Goal: Task Accomplishment & Management: Use online tool/utility

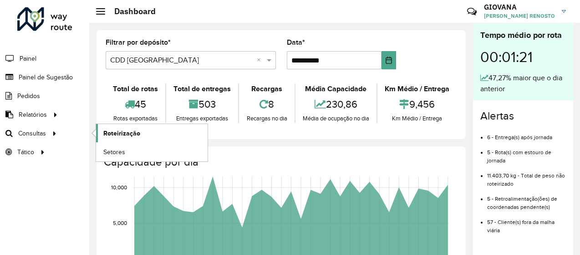
click at [98, 133] on link "Roteirização" at bounding box center [152, 133] width 112 height 18
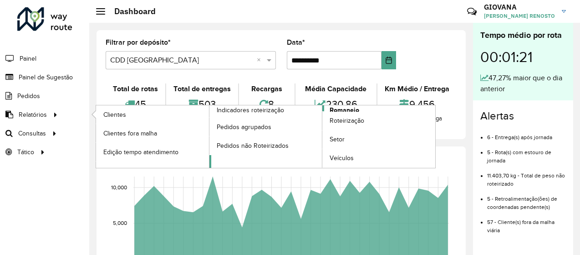
click at [341, 107] on span "Romaneio" at bounding box center [345, 110] width 30 height 10
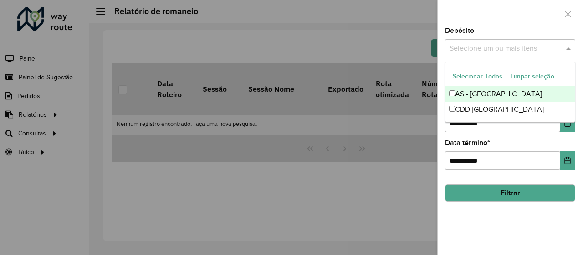
click at [515, 43] on input "text" at bounding box center [505, 48] width 117 height 11
click at [486, 75] on button "Selecionar Todos" at bounding box center [478, 76] width 58 height 14
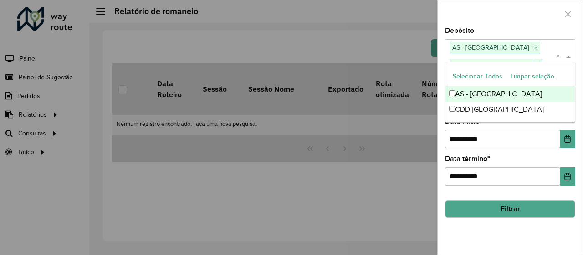
click at [503, 232] on div "**********" at bounding box center [510, 140] width 145 height 227
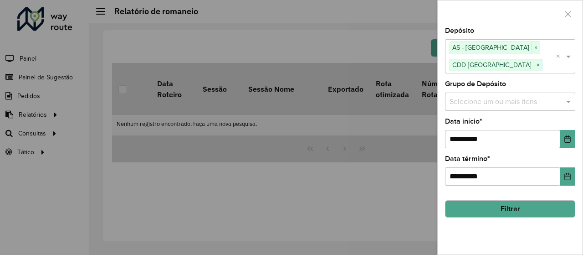
click at [516, 205] on button "Filtrar" at bounding box center [510, 208] width 130 height 17
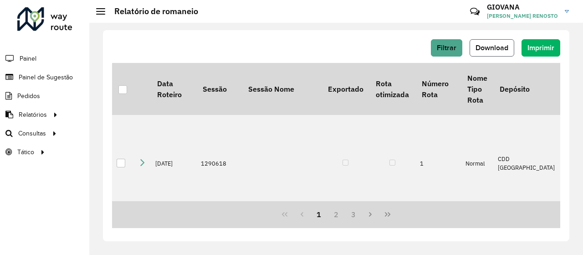
click at [503, 53] on button "Download" at bounding box center [492, 47] width 45 height 17
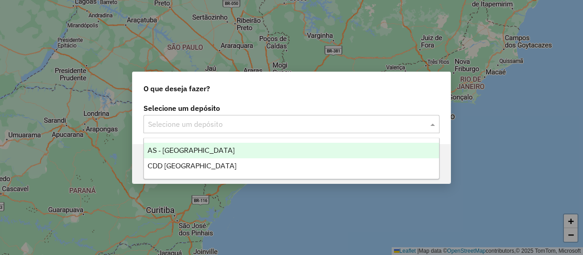
click at [324, 123] on input "text" at bounding box center [282, 124] width 269 height 11
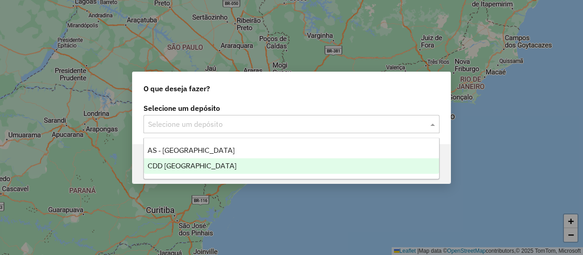
click at [203, 171] on div "CDD [GEOGRAPHIC_DATA]" at bounding box center [291, 165] width 295 height 15
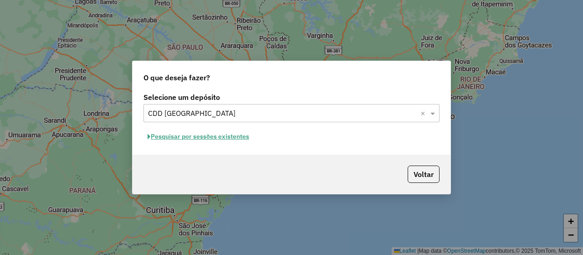
click at [238, 141] on button "Pesquisar por sessões existentes" at bounding box center [198, 136] width 110 height 14
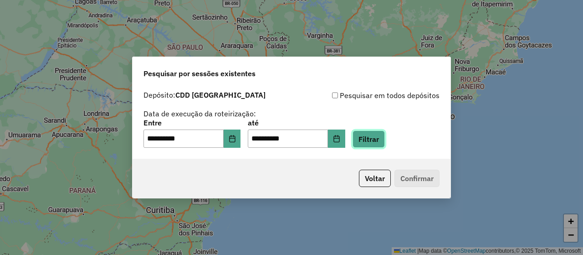
drag, startPoint x: 378, startPoint y: 140, endPoint x: 364, endPoint y: 106, distance: 37.4
click at [379, 141] on button "Filtrar" at bounding box center [369, 138] width 32 height 17
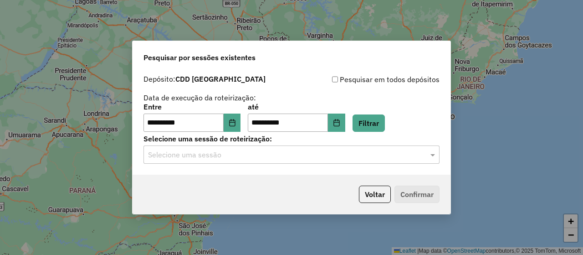
click at [279, 169] on div "**********" at bounding box center [292, 122] width 318 height 104
click at [284, 156] on input "text" at bounding box center [282, 154] width 269 height 11
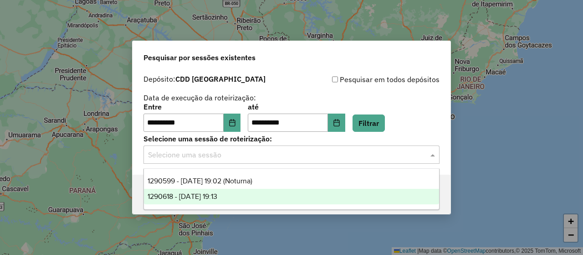
click at [246, 198] on div "1290618 - 08/10/2025 19:13" at bounding box center [291, 196] width 295 height 15
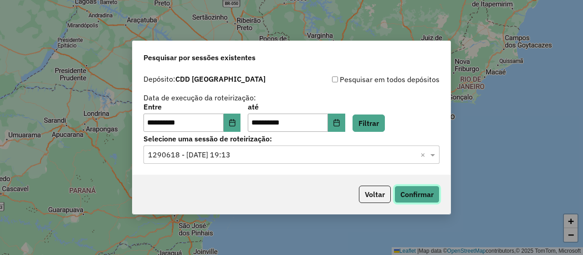
click at [413, 201] on button "Confirmar" at bounding box center [416, 193] width 45 height 17
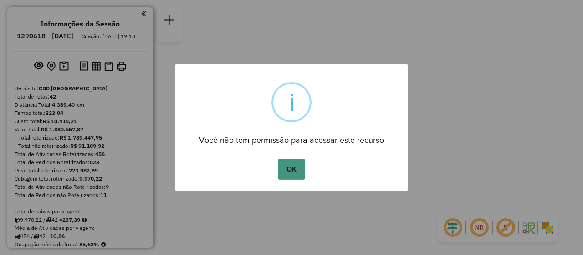
click at [287, 164] on button "OK" at bounding box center [291, 169] width 27 height 21
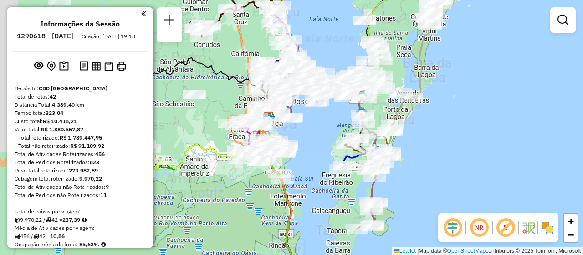
drag, startPoint x: 387, startPoint y: 162, endPoint x: 470, endPoint y: 156, distance: 83.5
click at [470, 156] on div "Janela de atendimento Grade de atendimento Capacidade Transportadoras Veículos …" at bounding box center [291, 127] width 583 height 255
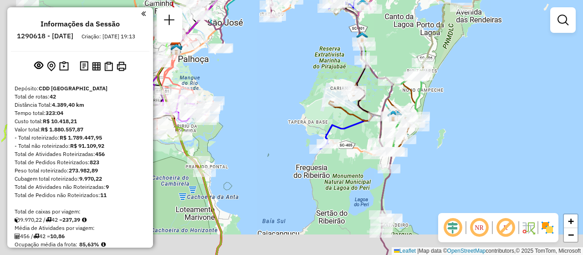
drag, startPoint x: 359, startPoint y: 178, endPoint x: 421, endPoint y: 155, distance: 66.2
click at [421, 155] on div "Janela de atendimento Grade de atendimento Capacidade Transportadoras Veículos …" at bounding box center [291, 127] width 583 height 255
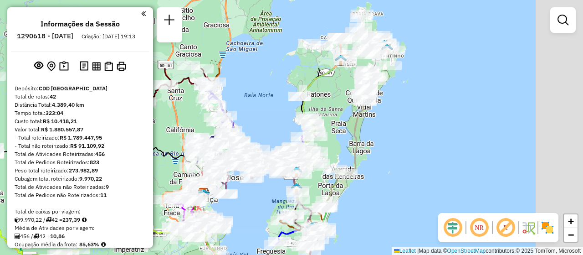
drag, startPoint x: 474, startPoint y: 130, endPoint x: 360, endPoint y: 212, distance: 139.9
click at [371, 228] on div "Janela de atendimento Grade de atendimento Capacidade Transportadoras Veículos …" at bounding box center [291, 127] width 583 height 255
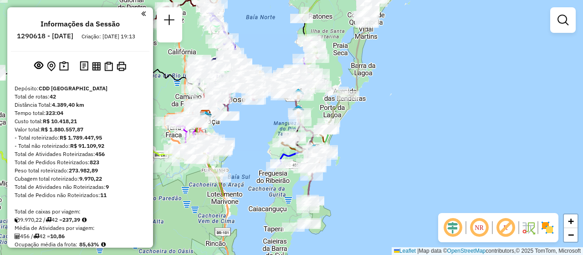
drag, startPoint x: 451, startPoint y: 147, endPoint x: 458, endPoint y: 70, distance: 76.8
click at [458, 70] on div "Janela de atendimento Grade de atendimento Capacidade Transportadoras Veículos …" at bounding box center [291, 127] width 583 height 255
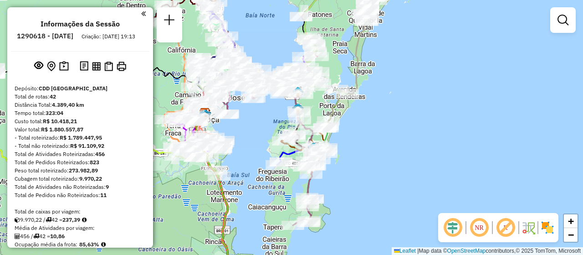
scroll to position [248, 0]
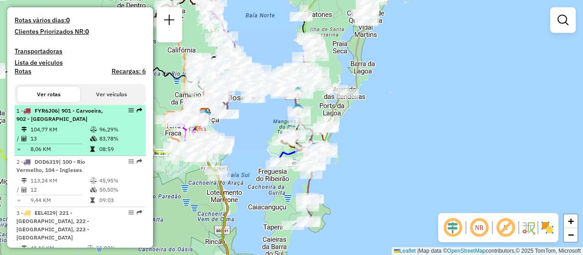
click at [82, 140] on li "1 - FYR6J06 | 901 - [GEOGRAPHIC_DATA], 902 - [GEOGRAPHIC_DATA] 104,77 KM 96,29%…" at bounding box center [80, 130] width 131 height 51
select select "**********"
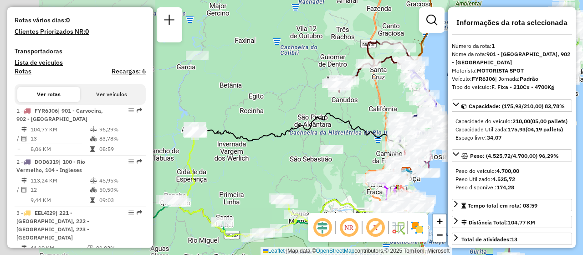
drag, startPoint x: 262, startPoint y: 111, endPoint x: 450, endPoint y: 84, distance: 189.1
click at [450, 84] on hb-router-mapa "Informações da Sessão 1290618 - [DATE] Criação: [DATE] 19:13 Depósito: CDD [GEO…" at bounding box center [291, 127] width 583 height 255
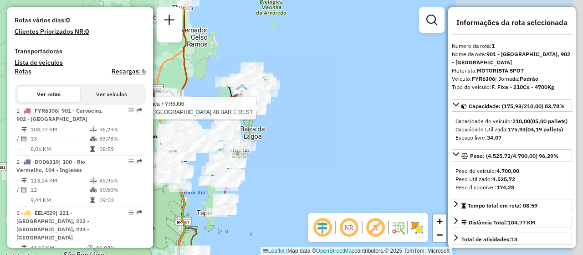
drag, startPoint x: 312, startPoint y: 139, endPoint x: 236, endPoint y: 111, distance: 81.7
click at [104, 157] on hb-router-mapa "Informações da Sessão 1290618 - [DATE] Criação: [DATE] 19:13 Depósito: CDD [GEO…" at bounding box center [291, 127] width 583 height 255
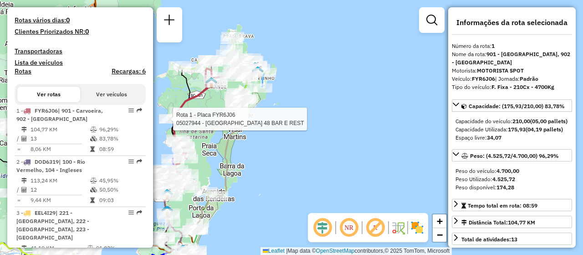
drag, startPoint x: 315, startPoint y: 139, endPoint x: 337, endPoint y: 150, distance: 25.1
click at [337, 150] on div "Rota 1 - Placa FYR6J06 05027944 - [GEOGRAPHIC_DATA] 48 BAR E REST Janela de ate…" at bounding box center [291, 127] width 583 height 255
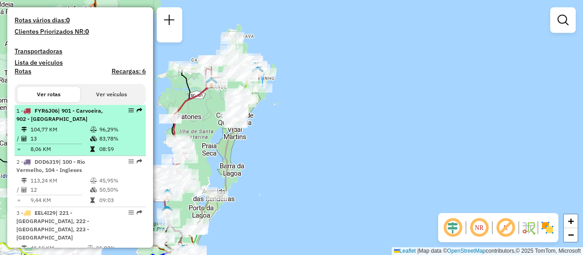
click at [128, 113] on em at bounding box center [130, 109] width 5 height 5
select select "**********"
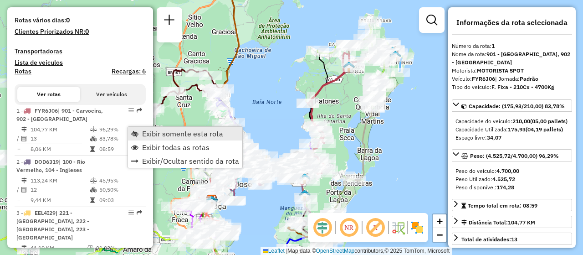
click at [197, 134] on span "Exibir somente esta rota" at bounding box center [182, 133] width 81 height 7
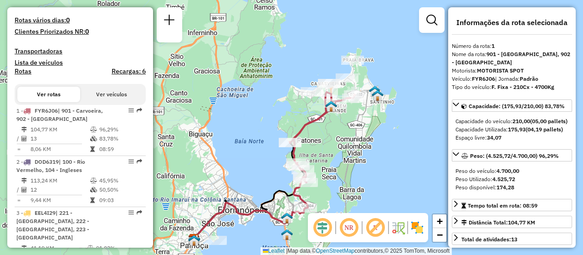
drag, startPoint x: 366, startPoint y: 104, endPoint x: 346, endPoint y: 143, distance: 43.6
click at [348, 143] on div "Janela de atendimento Grade de atendimento Capacidade Transportadoras Veículos …" at bounding box center [291, 127] width 583 height 255
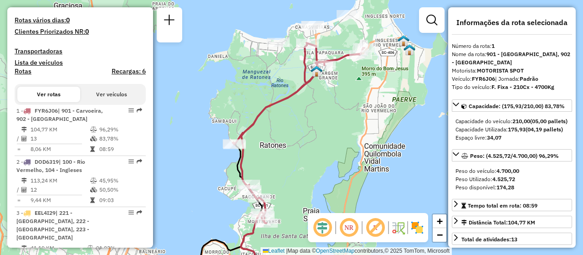
drag, startPoint x: 131, startPoint y: 129, endPoint x: 206, endPoint y: 144, distance: 76.1
click at [189, 148] on div "Janela de atendimento Grade de atendimento Capacidade Transportadoras Veículos …" at bounding box center [291, 127] width 583 height 255
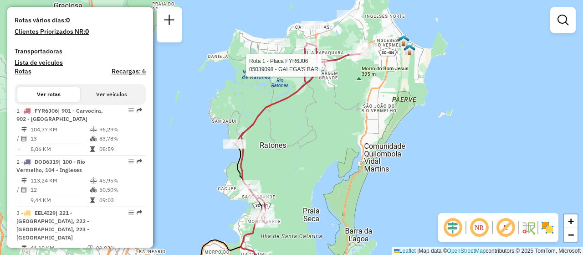
select select "**********"
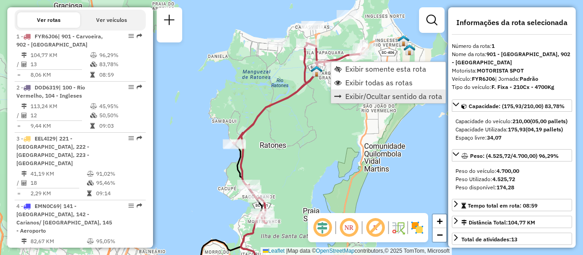
scroll to position [362, 0]
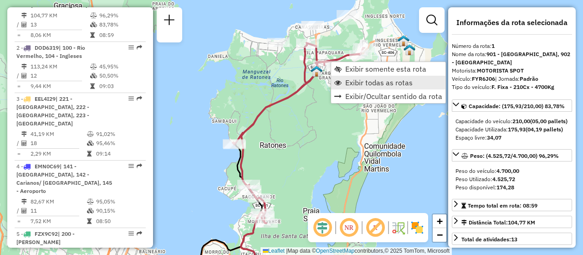
click at [392, 82] on span "Exibir todas as rotas" at bounding box center [378, 82] width 67 height 7
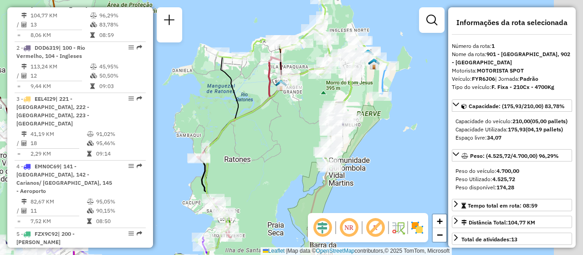
drag, startPoint x: 331, startPoint y: 105, endPoint x: 295, endPoint y: 119, distance: 38.2
click at [295, 119] on div "Janela de atendimento Grade de atendimento Capacidade Transportadoras Veículos …" at bounding box center [291, 127] width 583 height 255
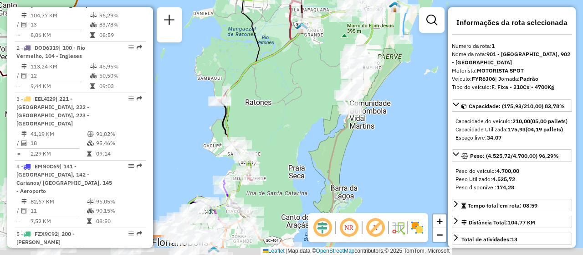
drag, startPoint x: 252, startPoint y: 145, endPoint x: 273, endPoint y: 88, distance: 60.7
click at [273, 88] on div "Janela de atendimento Grade de atendimento Capacidade Transportadoras Veículos …" at bounding box center [291, 127] width 583 height 255
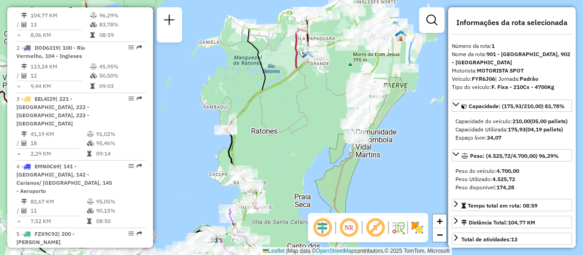
drag, startPoint x: 280, startPoint y: 121, endPoint x: 286, endPoint y: 154, distance: 33.8
click at [286, 154] on div "Janela de atendimento Grade de atendimento Capacidade Transportadoras Veículos …" at bounding box center [291, 127] width 583 height 255
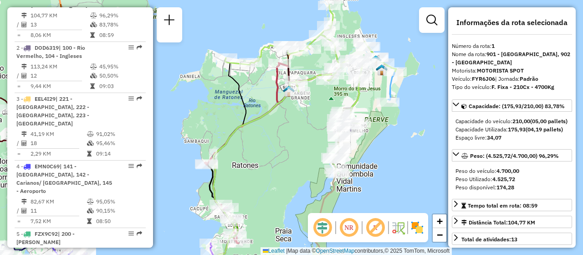
drag, startPoint x: 317, startPoint y: 163, endPoint x: 298, endPoint y: 193, distance: 35.2
click at [298, 193] on div "Janela de atendimento Grade de atendimento Capacidade Transportadoras Veículos …" at bounding box center [291, 127] width 583 height 255
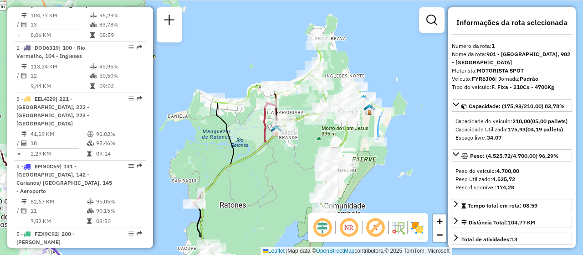
drag, startPoint x: 413, startPoint y: 156, endPoint x: 400, endPoint y: 195, distance: 41.5
click at [400, 195] on div "Janela de atendimento Grade de atendimento Capacidade Transportadoras Veículos …" at bounding box center [291, 127] width 583 height 255
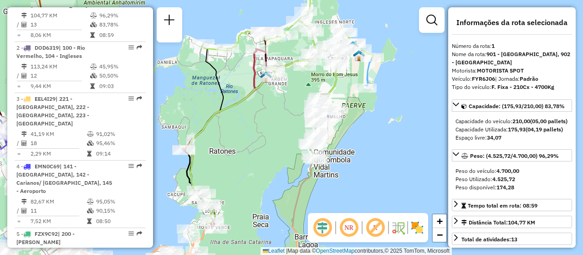
drag, startPoint x: 405, startPoint y: 184, endPoint x: 395, endPoint y: 131, distance: 54.8
click at [395, 131] on div "Janela de atendimento Grade de atendimento Capacidade Transportadoras Veículos …" at bounding box center [291, 127] width 583 height 255
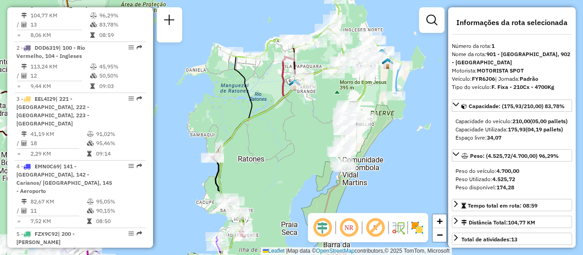
drag, startPoint x: 380, startPoint y: 179, endPoint x: 409, endPoint y: 186, distance: 29.7
click at [409, 186] on div "Janela de atendimento Grade de atendimento Capacidade Transportadoras Veículos …" at bounding box center [291, 127] width 583 height 255
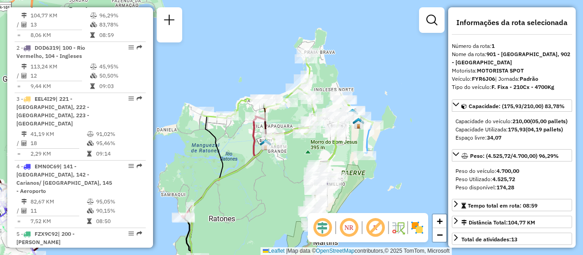
drag, startPoint x: 283, startPoint y: 136, endPoint x: 254, endPoint y: 195, distance: 66.4
click at [254, 195] on div "Janela de atendimento Grade de atendimento Capacidade Transportadoras Veículos …" at bounding box center [291, 127] width 583 height 255
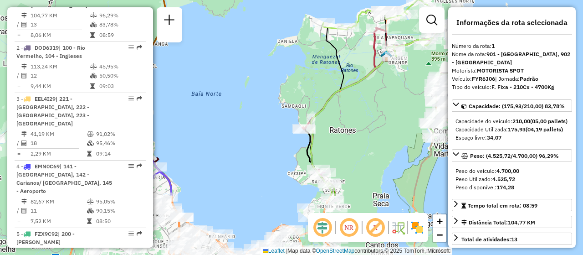
drag, startPoint x: 264, startPoint y: 197, endPoint x: 366, endPoint y: 120, distance: 127.4
click at [366, 120] on div "Janela de atendimento Grade de atendimento Capacidade Transportadoras Veículos …" at bounding box center [291, 127] width 583 height 255
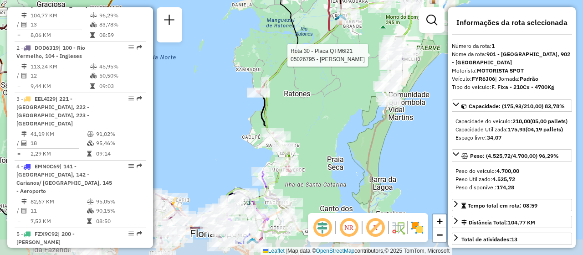
drag, startPoint x: 359, startPoint y: 140, endPoint x: 313, endPoint y: 103, distance: 58.3
click at [313, 103] on div "Rota 30 - Placa QTM6I21 05026795 - ROSANA AGUIAR ABALO Janela de atendimento Gr…" at bounding box center [291, 127] width 583 height 255
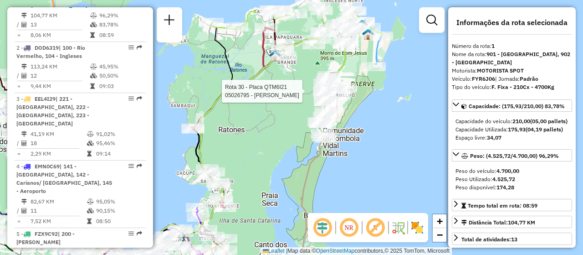
drag, startPoint x: 340, startPoint y: 127, endPoint x: 274, endPoint y: 169, distance: 79.1
click at [274, 169] on div "Rota 30 - Placa QTM6I21 05026795 - ROSANA AGUIAR ABALO Janela de atendimento Gr…" at bounding box center [291, 127] width 583 height 255
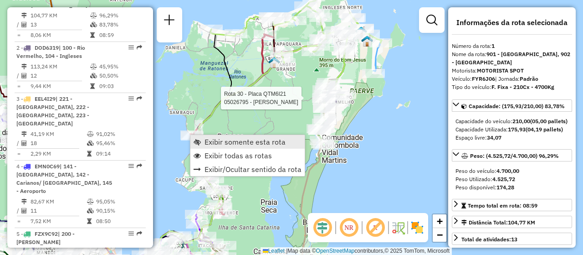
click at [209, 138] on span "Exibir somente esta rota" at bounding box center [245, 141] width 81 height 7
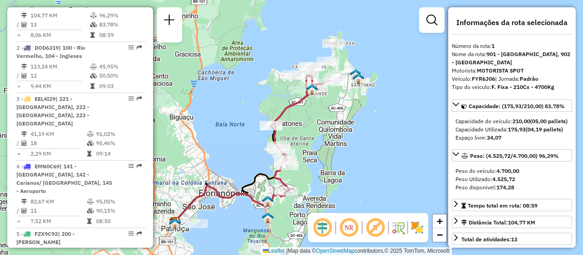
drag, startPoint x: 338, startPoint y: 122, endPoint x: 301, endPoint y: 144, distance: 43.1
click at [301, 144] on div "Janela de atendimento Grade de atendimento Capacidade Transportadoras Veículos …" at bounding box center [291, 127] width 583 height 255
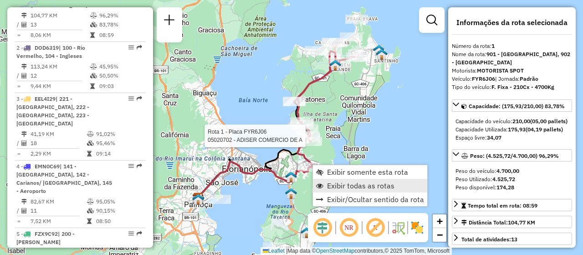
click at [406, 185] on link "Exibir todas as rotas" at bounding box center [370, 186] width 114 height 14
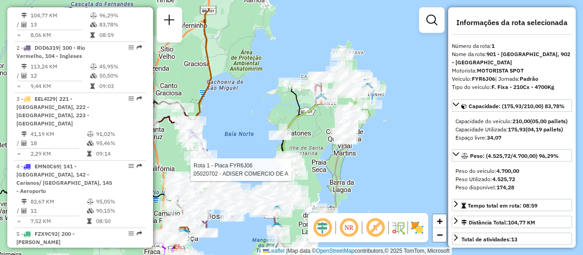
drag, startPoint x: 343, startPoint y: 138, endPoint x: 316, endPoint y: 166, distance: 39.6
click at [327, 172] on div "Rota 1 - Placa FYR6J06 05020702 - ADISER COMERCIO DE A Janela de atendimento Gr…" at bounding box center [291, 127] width 583 height 255
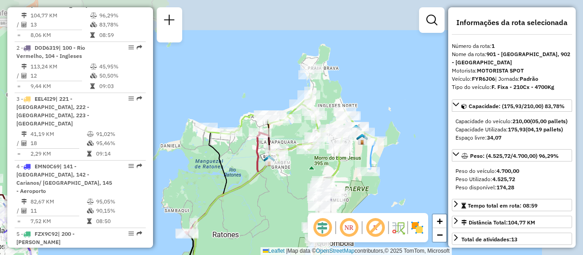
drag, startPoint x: 326, startPoint y: 104, endPoint x: 268, endPoint y: 219, distance: 128.7
click at [268, 219] on div "Rota 1 - Placa FYR6J06 05020702 - ADISER COMERCIO DE A Janela de atendimento Gr…" at bounding box center [291, 127] width 583 height 255
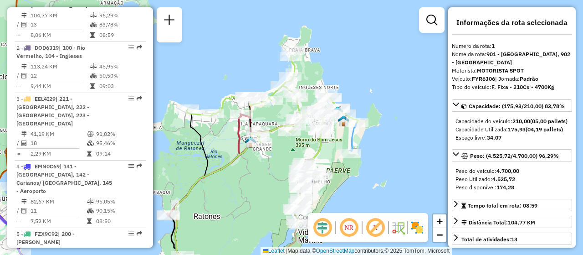
drag, startPoint x: 365, startPoint y: 197, endPoint x: 347, endPoint y: 178, distance: 26.4
click at [347, 178] on div "Rota 1 - Placa FYR6J06 05020702 - ADISER COMERCIO DE A Janela de atendimento Gr…" at bounding box center [291, 127] width 583 height 255
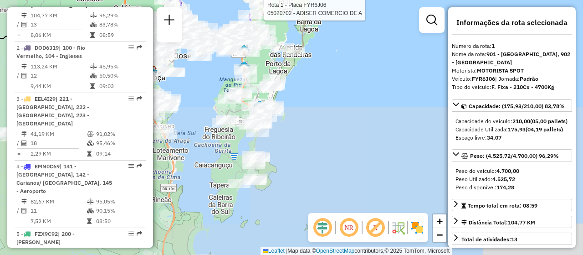
drag, startPoint x: 261, startPoint y: 208, endPoint x: 287, endPoint y: -18, distance: 227.4
click at [287, 0] on html "Aguarde... Pop-up bloqueado! Seu navegador bloqueou automáticamente a abertura …" at bounding box center [291, 127] width 583 height 255
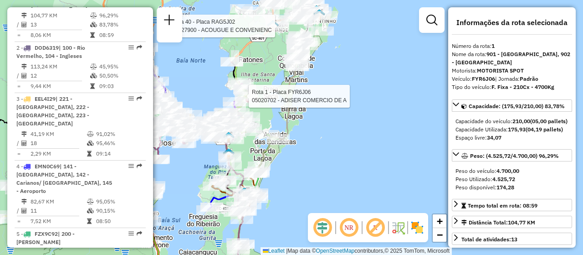
drag, startPoint x: 290, startPoint y: 177, endPoint x: 279, endPoint y: 190, distance: 17.1
click at [280, 208] on div "Rota 1 - Placa FYR6J06 05020702 - ADISER COMERCIO DE A Rota 40 - Placa RAG5J02 …" at bounding box center [291, 127] width 583 height 255
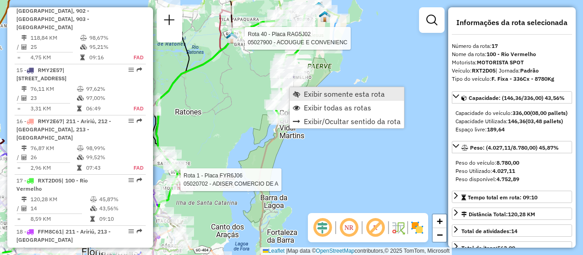
scroll to position [1203, 0]
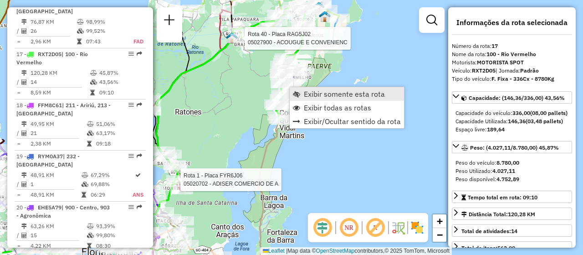
click at [333, 90] on span "Exibir somente esta rota" at bounding box center [344, 93] width 81 height 7
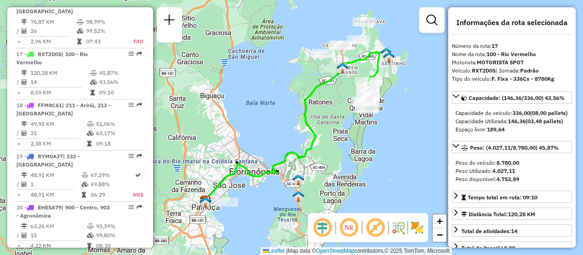
drag, startPoint x: 384, startPoint y: 81, endPoint x: 361, endPoint y: 129, distance: 53.2
click at [361, 129] on div "Janela de atendimento Grade de atendimento Capacidade Transportadoras Veículos …" at bounding box center [291, 127] width 583 height 255
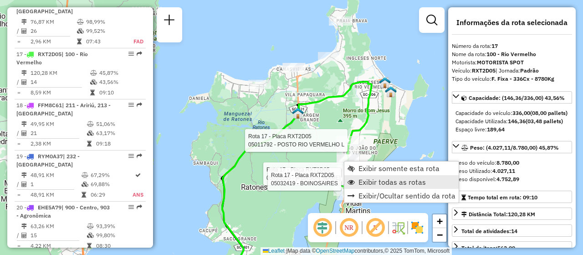
click at [378, 180] on span "Exibir todas as rotas" at bounding box center [391, 181] width 67 height 7
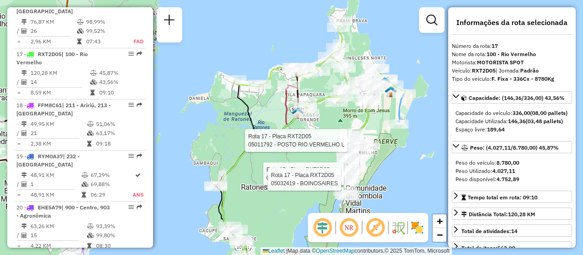
click at [403, 167] on div "Rota 17 - Placa RXT2D05 05035355 - [PERSON_NAME] Rota 17 - Placa RXT2D05 050324…" at bounding box center [291, 127] width 583 height 255
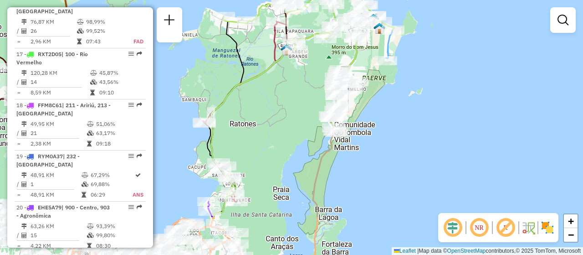
drag, startPoint x: 398, startPoint y: 193, endPoint x: 387, endPoint y: 129, distance: 64.8
click at [387, 129] on div "Janela de atendimento Grade de atendimento Capacidade Transportadoras Veículos …" at bounding box center [291, 127] width 583 height 255
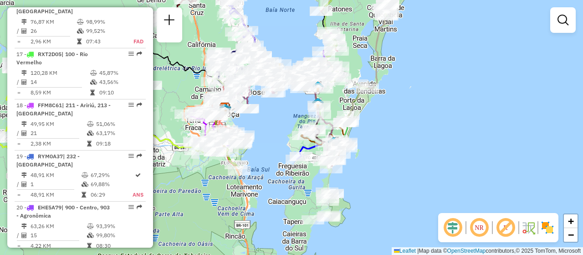
drag, startPoint x: 384, startPoint y: 171, endPoint x: 410, endPoint y: 57, distance: 116.8
click at [410, 57] on div "Janela de atendimento Grade de atendimento Capacidade Transportadoras Veículos …" at bounding box center [291, 127] width 583 height 255
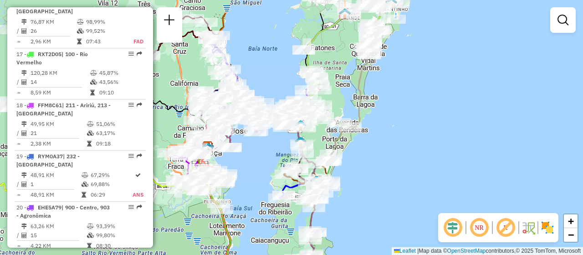
drag, startPoint x: 399, startPoint y: 134, endPoint x: 376, endPoint y: 181, distance: 52.3
click at [377, 181] on div "Janela de atendimento Grade de atendimento Capacidade Transportadoras Veículos …" at bounding box center [291, 127] width 583 height 255
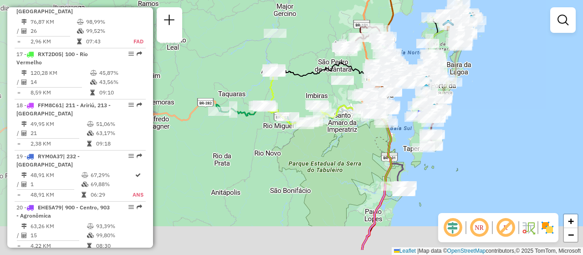
drag, startPoint x: 212, startPoint y: 190, endPoint x: 319, endPoint y: 159, distance: 111.1
click at [319, 159] on div "Janela de atendimento Grade de atendimento Capacidade Transportadoras Veículos …" at bounding box center [291, 127] width 583 height 255
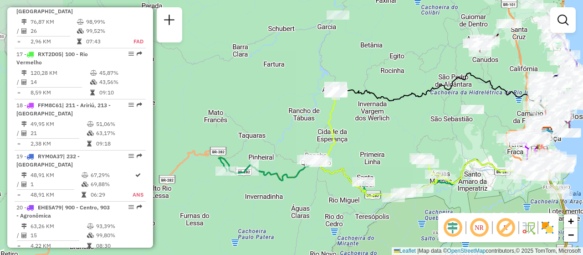
drag, startPoint x: 267, startPoint y: 66, endPoint x: 329, endPoint y: 126, distance: 85.7
click at [329, 126] on icon at bounding box center [381, 141] width 120 height 110
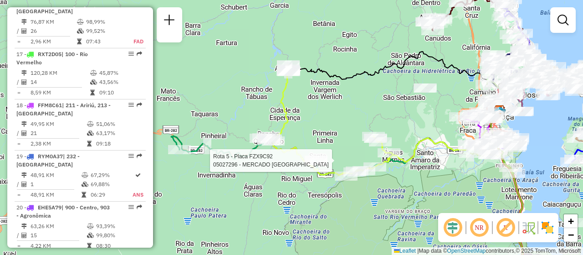
select select "**********"
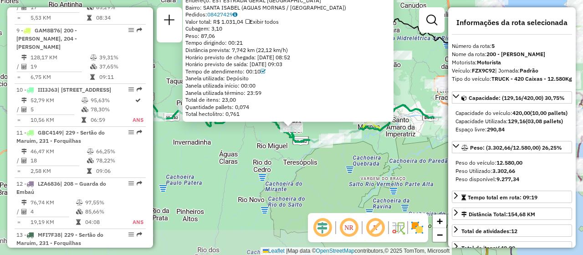
scroll to position [583, 0]
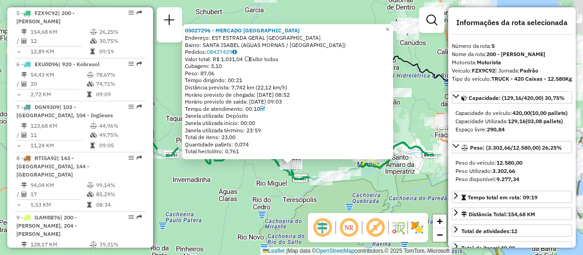
drag, startPoint x: 332, startPoint y: 169, endPoint x: 331, endPoint y: 213, distance: 44.2
click at [331, 213] on hb-router-mapa "Informações da Sessão 1290618 - [DATE] Criação: [DATE] 19:13 Depósito: CDD [GEO…" at bounding box center [291, 127] width 583 height 255
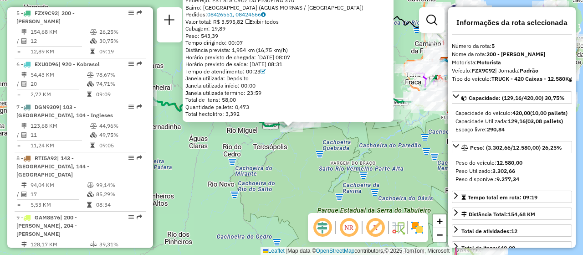
click at [251, 144] on div "05020811 - NARCISIO HASS Endereço: EST STA CRUZ DA FIGUEIRA 370 Bairro: [GEOGRA…" at bounding box center [291, 127] width 583 height 255
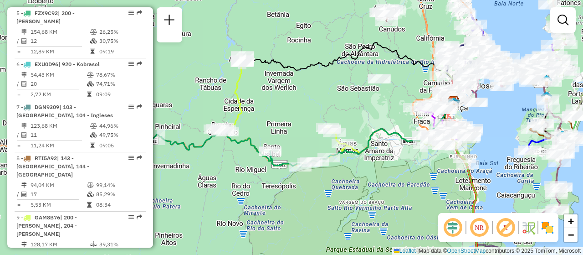
drag, startPoint x: 248, startPoint y: 131, endPoint x: 256, endPoint y: 171, distance: 40.6
click at [256, 171] on div "Janela de atendimento Grade de atendimento Capacidade Transportadoras Veículos …" at bounding box center [291, 127] width 583 height 255
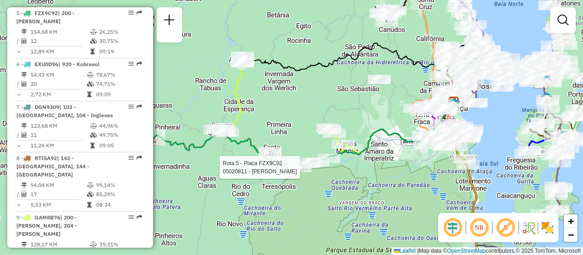
select select "**********"
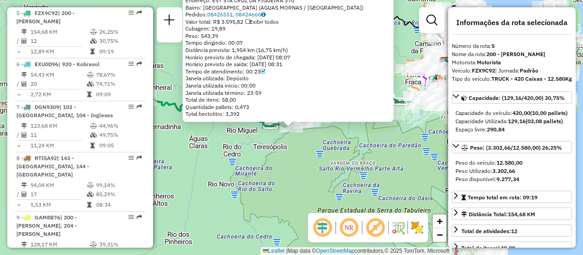
click at [205, 139] on div "05020811 - NARCISIO HASS Endereço: EST STA CRUZ DA FIGUEIRA 370 Bairro: [GEOGRA…" at bounding box center [291, 127] width 583 height 255
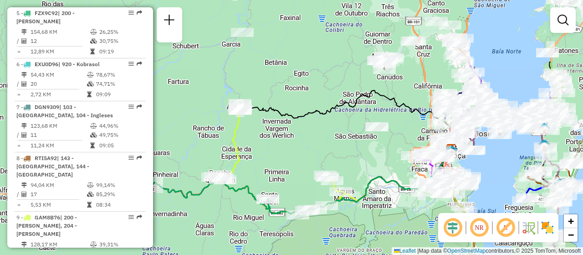
drag, startPoint x: 243, startPoint y: 139, endPoint x: 249, endPoint y: 226, distance: 87.2
click at [249, 226] on div "Janela de atendimento Grade de atendimento Capacidade Transportadoras Veículos …" at bounding box center [291, 127] width 583 height 255
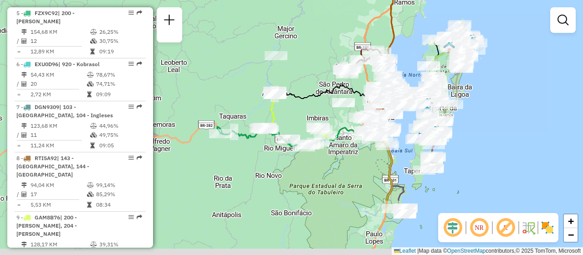
drag, startPoint x: 298, startPoint y: 194, endPoint x: 281, endPoint y: 114, distance: 81.7
click at [281, 114] on div "Janela de atendimento Grade de atendimento Capacidade Transportadoras Veículos …" at bounding box center [291, 127] width 583 height 255
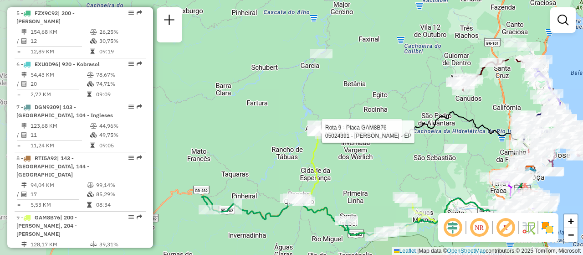
drag, startPoint x: 281, startPoint y: 103, endPoint x: 327, endPoint y: 192, distance: 99.8
click at [339, 188] on div "Rota 9 - Placa GAM8B76 05029519 - ADAIR FRANCISCO POSS Rota 9 - Placa GAM8B76 0…" at bounding box center [291, 127] width 583 height 255
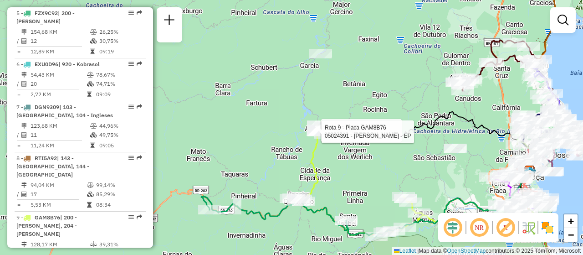
click at [358, 179] on div "Rota 9 - Placa GAM8B76 05029519 - ADAIR FRANCISCO POSS Rota 9 - Placa GAM8B76 0…" at bounding box center [291, 127] width 583 height 255
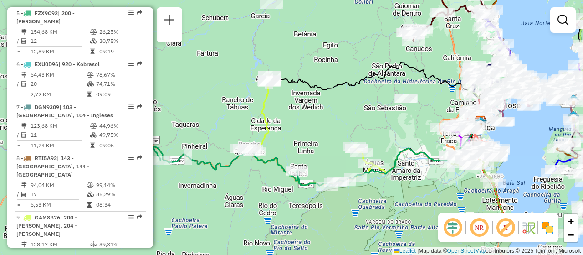
drag, startPoint x: 373, startPoint y: 173, endPoint x: 324, endPoint y: 123, distance: 69.9
click at [324, 123] on div "Janela de atendimento Grade de atendimento Capacidade Transportadoras Veículos …" at bounding box center [291, 127] width 583 height 255
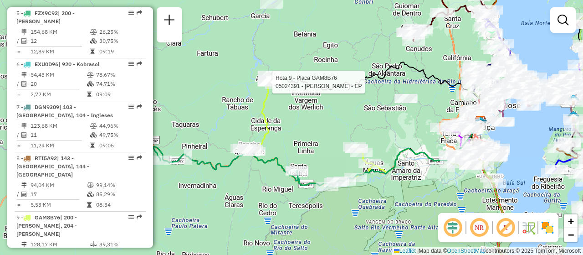
select select "**********"
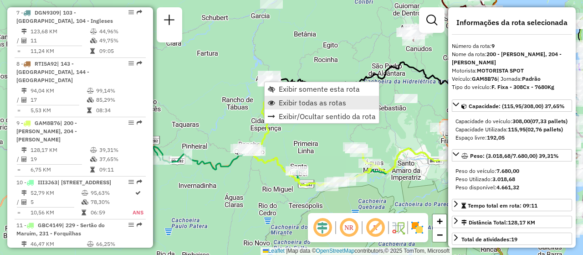
scroll to position [770, 0]
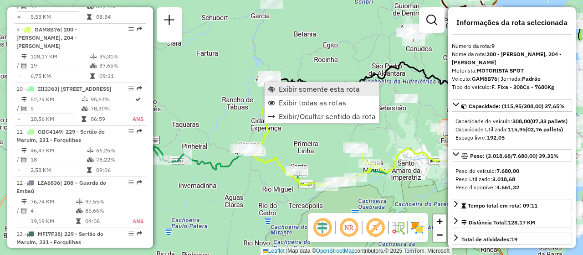
click at [330, 89] on span "Exibir somente esta rota" at bounding box center [319, 88] width 81 height 7
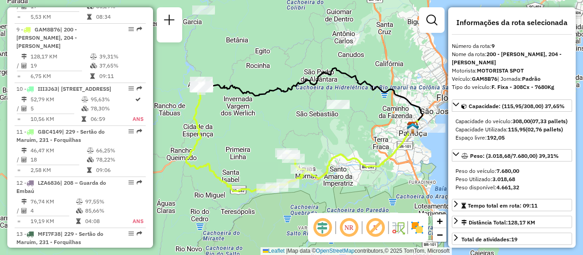
drag, startPoint x: 291, startPoint y: 133, endPoint x: 247, endPoint y: 134, distance: 44.2
click at [247, 134] on div "Janela de atendimento Grade de atendimento Capacidade Transportadoras Veículos …" at bounding box center [291, 127] width 583 height 255
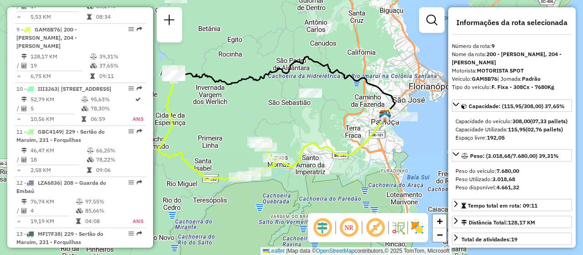
drag, startPoint x: 385, startPoint y: 192, endPoint x: 358, endPoint y: 180, distance: 29.2
click at [358, 180] on div "Janela de atendimento Grade de atendimento Capacidade Transportadoras Veículos …" at bounding box center [291, 127] width 583 height 255
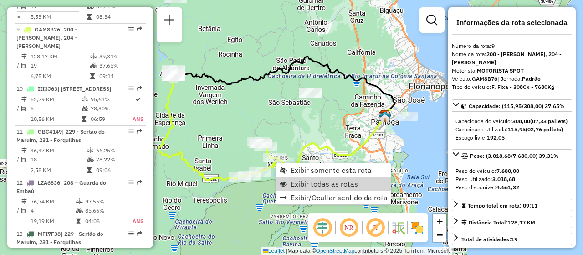
drag, startPoint x: 321, startPoint y: 184, endPoint x: 419, endPoint y: 159, distance: 101.1
click at [322, 184] on span "Exibir todas as rotas" at bounding box center [324, 183] width 67 height 7
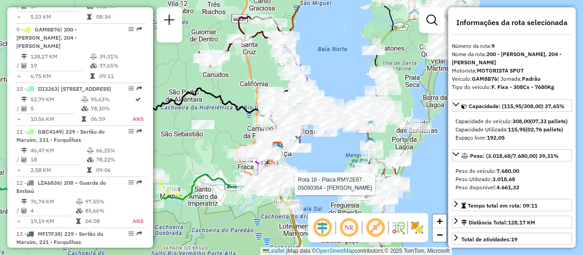
drag, startPoint x: 407, startPoint y: 158, endPoint x: 300, endPoint y: 189, distance: 111.1
click at [300, 188] on div at bounding box center [292, 183] width 23 height 9
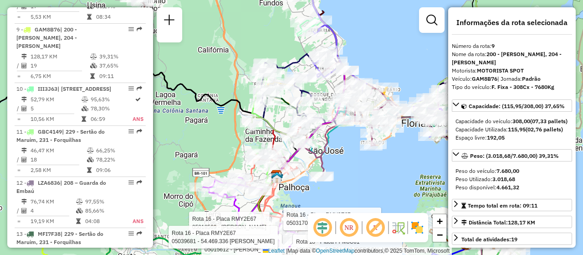
click at [387, 170] on div "Rota 16 - Placa RMY2E67 05015612 - [PERSON_NAME] ESP Rota 16 - Placa RMY2E67 05…" at bounding box center [291, 127] width 583 height 255
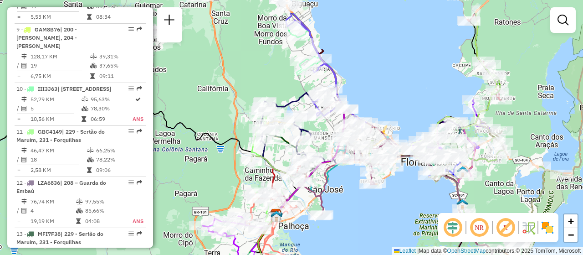
drag, startPoint x: 393, startPoint y: 191, endPoint x: 372, endPoint y: 176, distance: 26.2
click at [392, 229] on div "Janela de atendimento Grade de atendimento Capacidade Transportadoras Veículos …" at bounding box center [291, 127] width 583 height 255
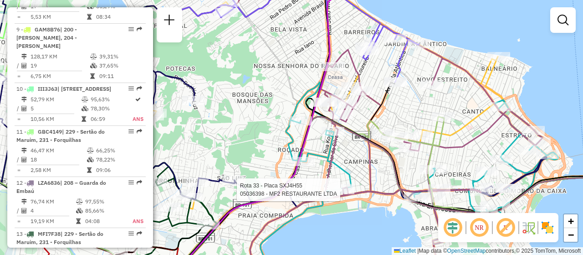
select select "**********"
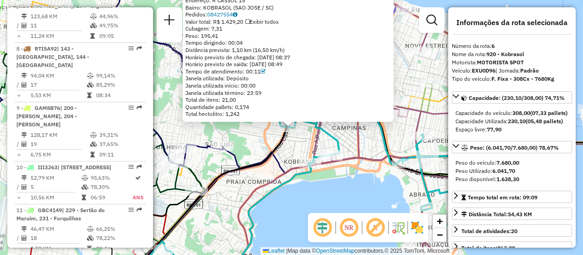
scroll to position [625, 0]
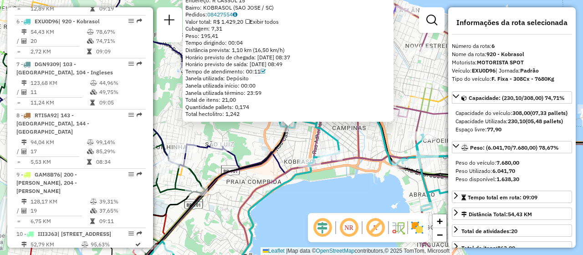
click at [329, 193] on div "05015338 - TROPILHA GRILL CHURR Endereço: R CASSOL 15 Bairro: KOBRASOL ([GEOGRA…" at bounding box center [291, 127] width 583 height 255
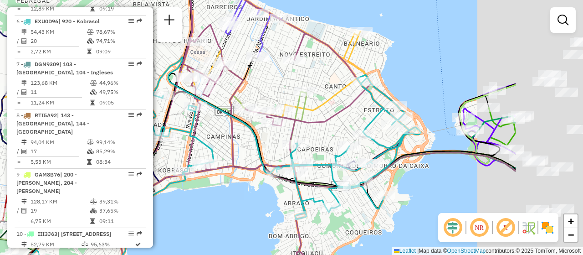
drag, startPoint x: 356, startPoint y: 191, endPoint x: 230, endPoint y: 200, distance: 126.0
click at [230, 200] on div "Janela de atendimento Grade de atendimento Capacidade Transportadoras Veículos …" at bounding box center [291, 127] width 583 height 255
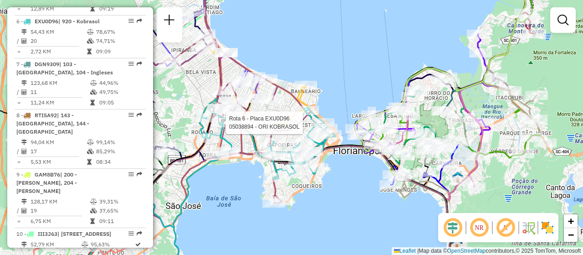
select select "**********"
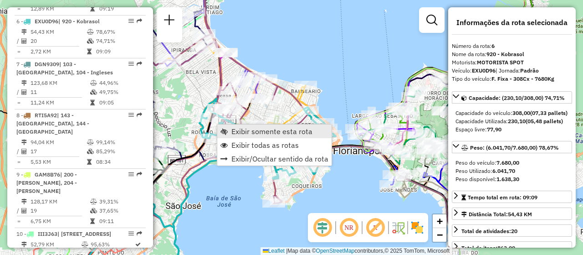
click at [285, 130] on span "Exibir somente esta rota" at bounding box center [271, 131] width 81 height 7
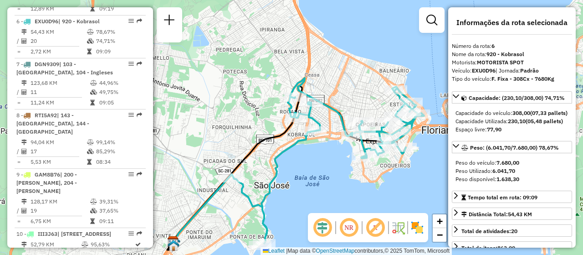
drag, startPoint x: 338, startPoint y: 135, endPoint x: 343, endPoint y: 172, distance: 37.1
click at [343, 172] on div "Janela de atendimento Grade de atendimento Capacidade Transportadoras Veículos …" at bounding box center [291, 127] width 583 height 255
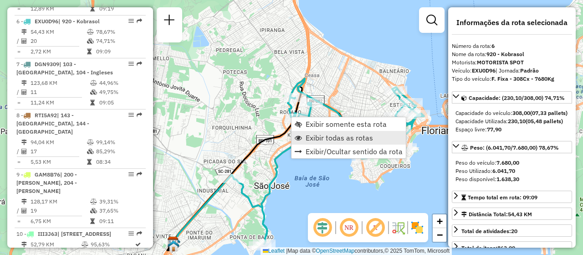
click at [312, 143] on link "Exibir todas as rotas" at bounding box center [348, 138] width 114 height 14
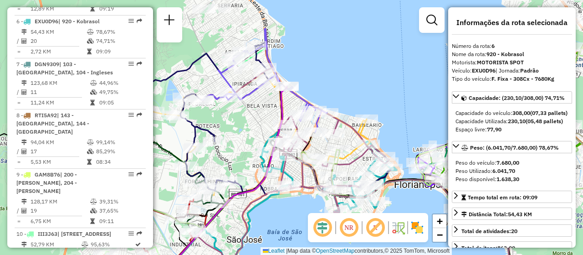
drag, startPoint x: 325, startPoint y: 161, endPoint x: 298, endPoint y: 215, distance: 60.3
click at [298, 215] on div "Janela de atendimento Grade de atendimento Capacidade Transportadoras Veículos …" at bounding box center [291, 127] width 583 height 255
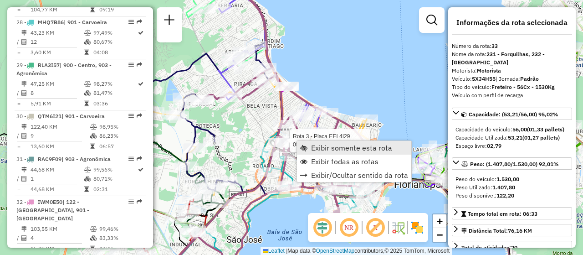
scroll to position [1953, 0]
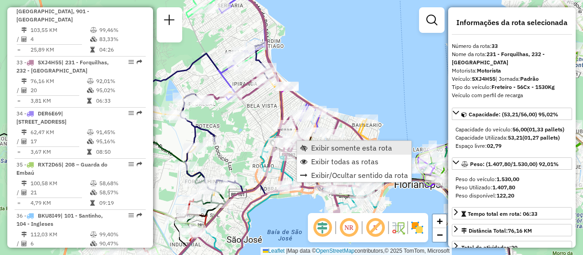
drag, startPoint x: 308, startPoint y: 146, endPoint x: 316, endPoint y: 151, distance: 9.6
click at [308, 146] on link "Exibir somente esta rota" at bounding box center [354, 148] width 114 height 14
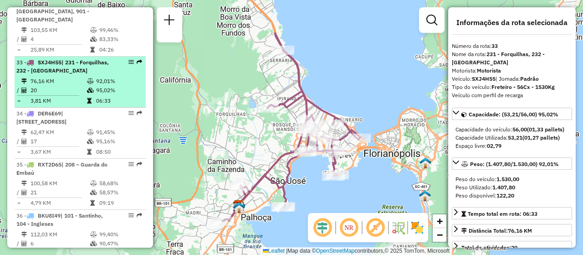
click at [112, 96] on td "06:33" at bounding box center [119, 100] width 46 height 9
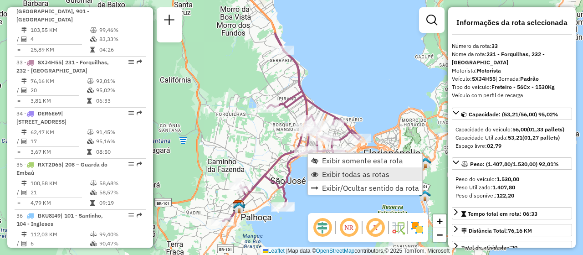
click at [392, 176] on link "Exibir todas as rotas" at bounding box center [365, 174] width 114 height 14
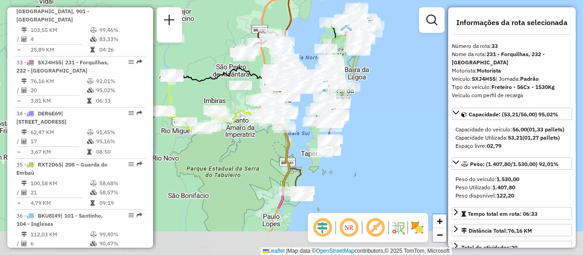
drag, startPoint x: 288, startPoint y: 97, endPoint x: 302, endPoint y: 22, distance: 75.5
click at [301, 23] on div "Janela de atendimento Grade de atendimento Capacidade Transportadoras Veículos …" at bounding box center [291, 127] width 583 height 255
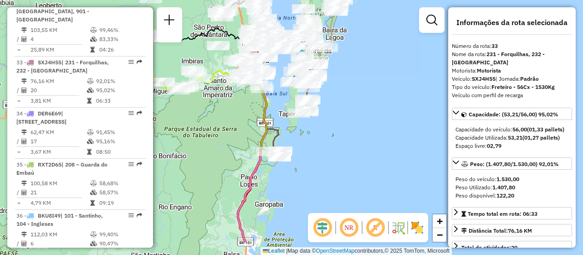
drag, startPoint x: 337, startPoint y: 184, endPoint x: 315, endPoint y: 146, distance: 44.3
click at [315, 146] on div "Janela de atendimento Grade de atendimento Capacidade Transportadoras Veículos …" at bounding box center [291, 127] width 583 height 255
